Goal: Find specific page/section: Find specific page/section

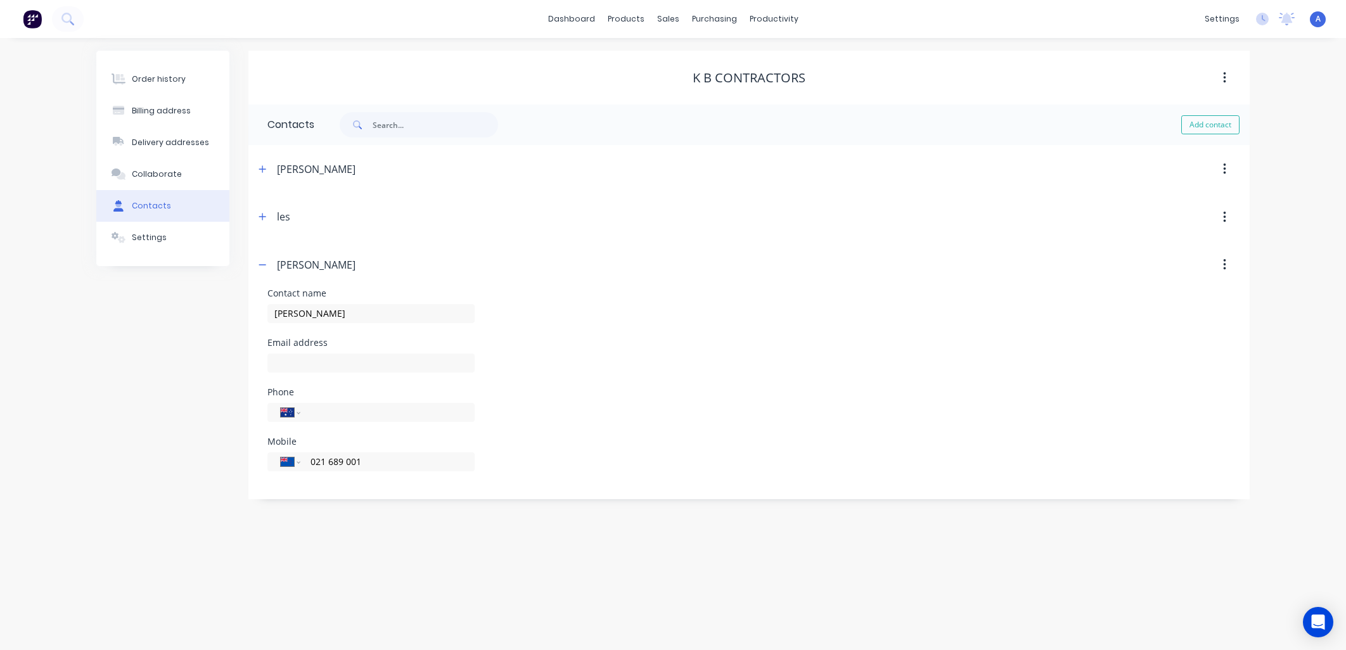
select select "AU"
select select "NZ"
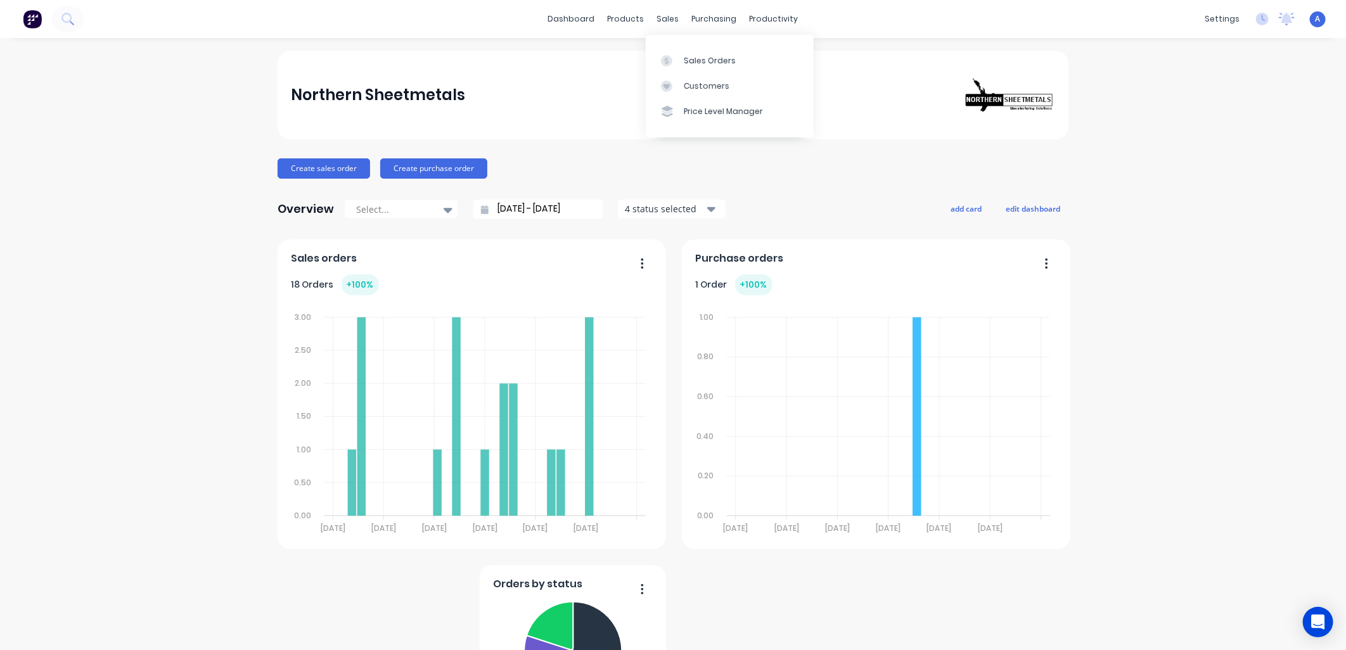
click at [694, 83] on div "Customers" at bounding box center [707, 85] width 46 height 11
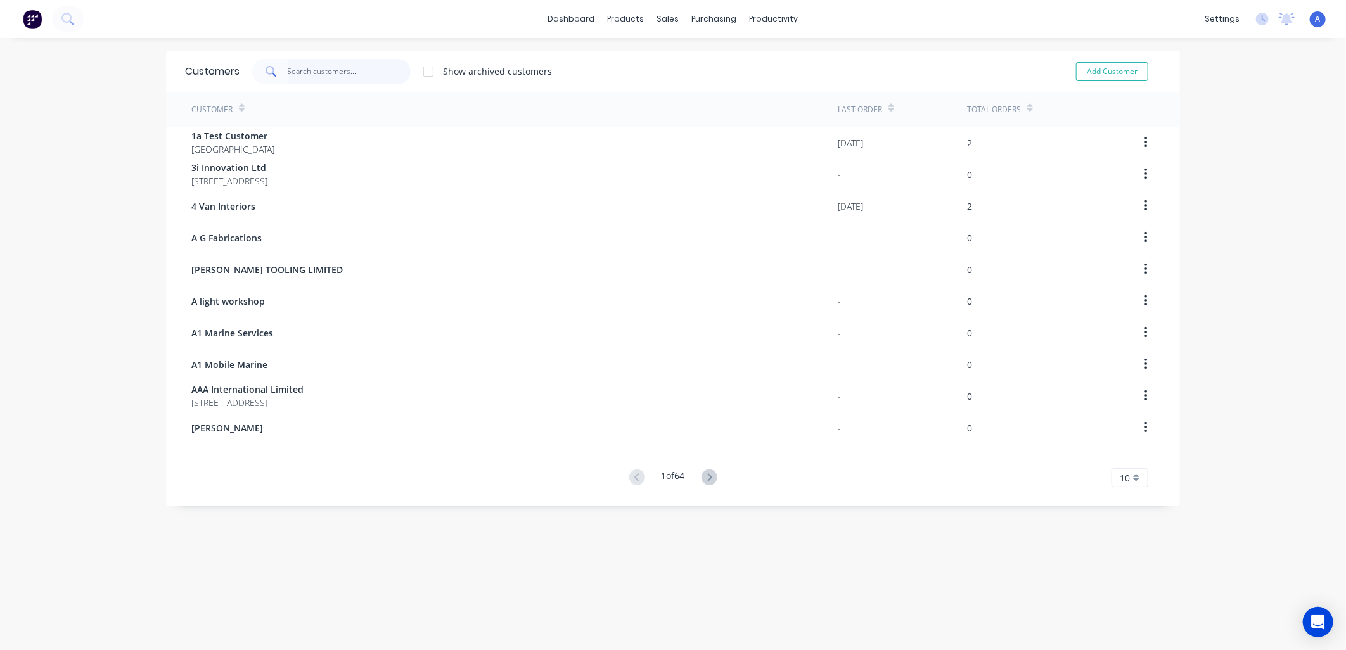
click at [297, 75] on input "text" at bounding box center [350, 71] width 124 height 25
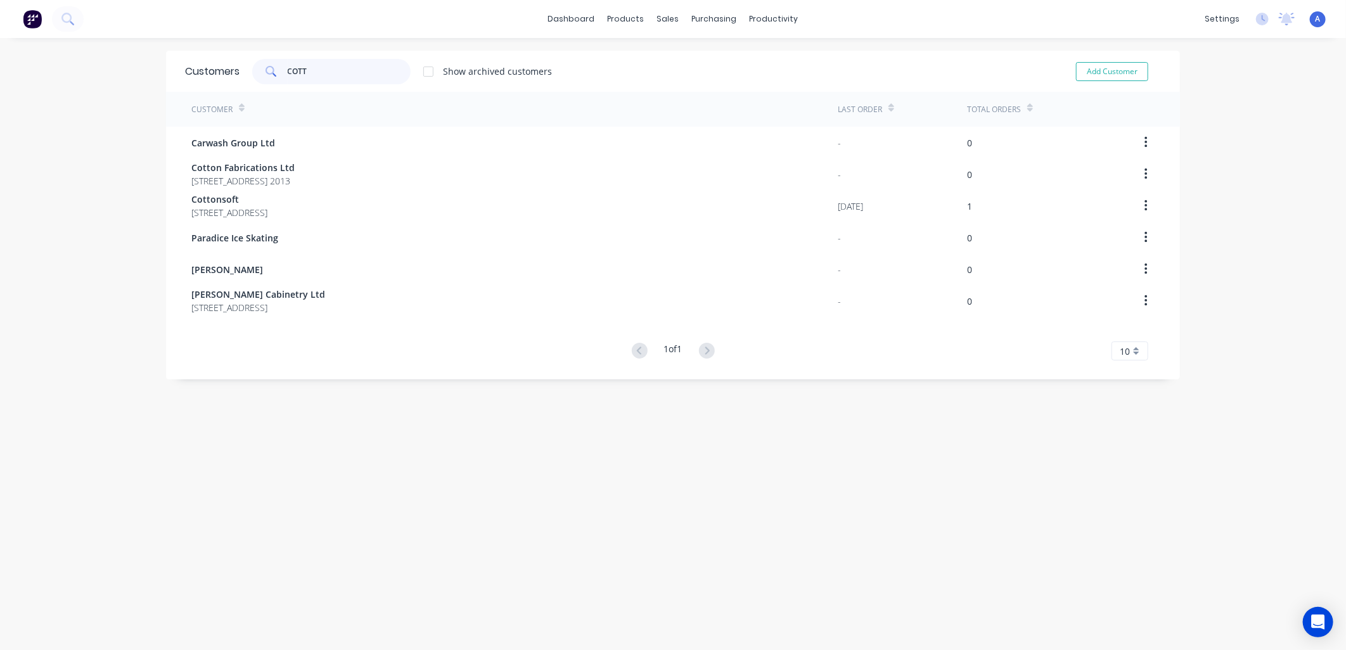
type input "COTT"
click at [262, 196] on span "Cottonsoft" at bounding box center [229, 199] width 76 height 13
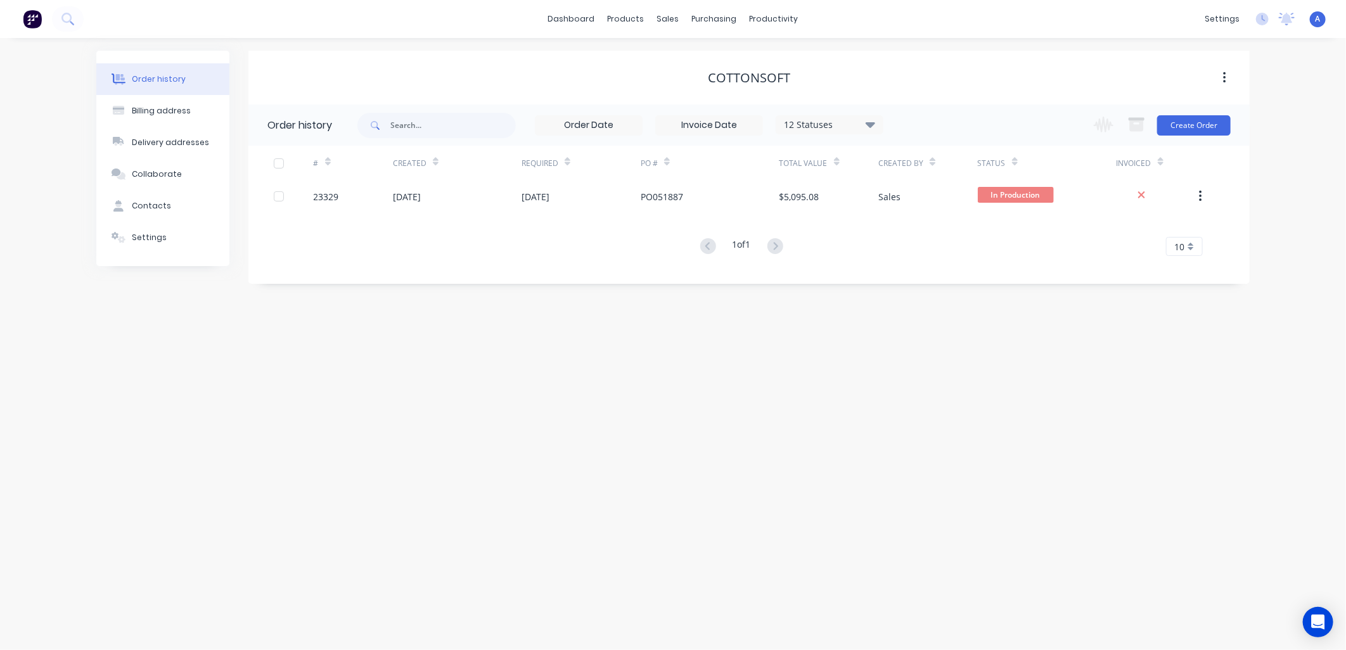
click at [148, 210] on div "Contacts" at bounding box center [151, 205] width 39 height 11
select select "AU"
select select "NZ"
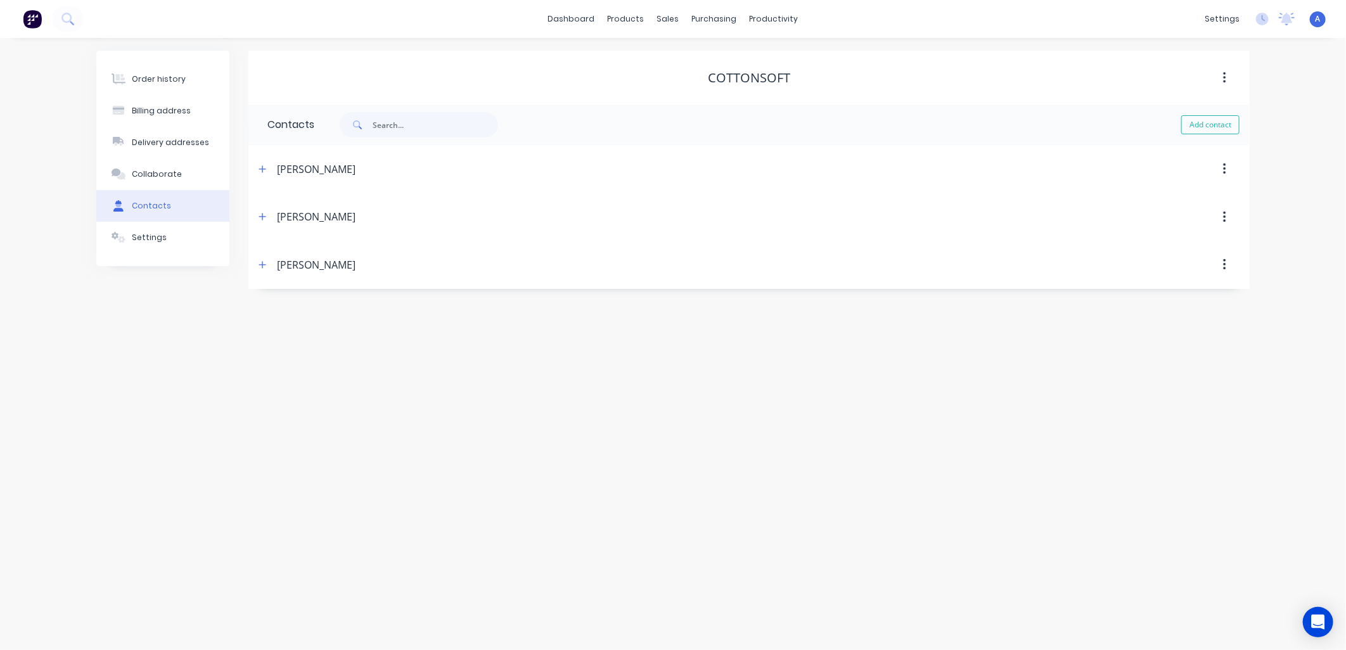
click at [263, 260] on icon "button" at bounding box center [263, 264] width 8 height 9
